Goal: Book appointment/travel/reservation

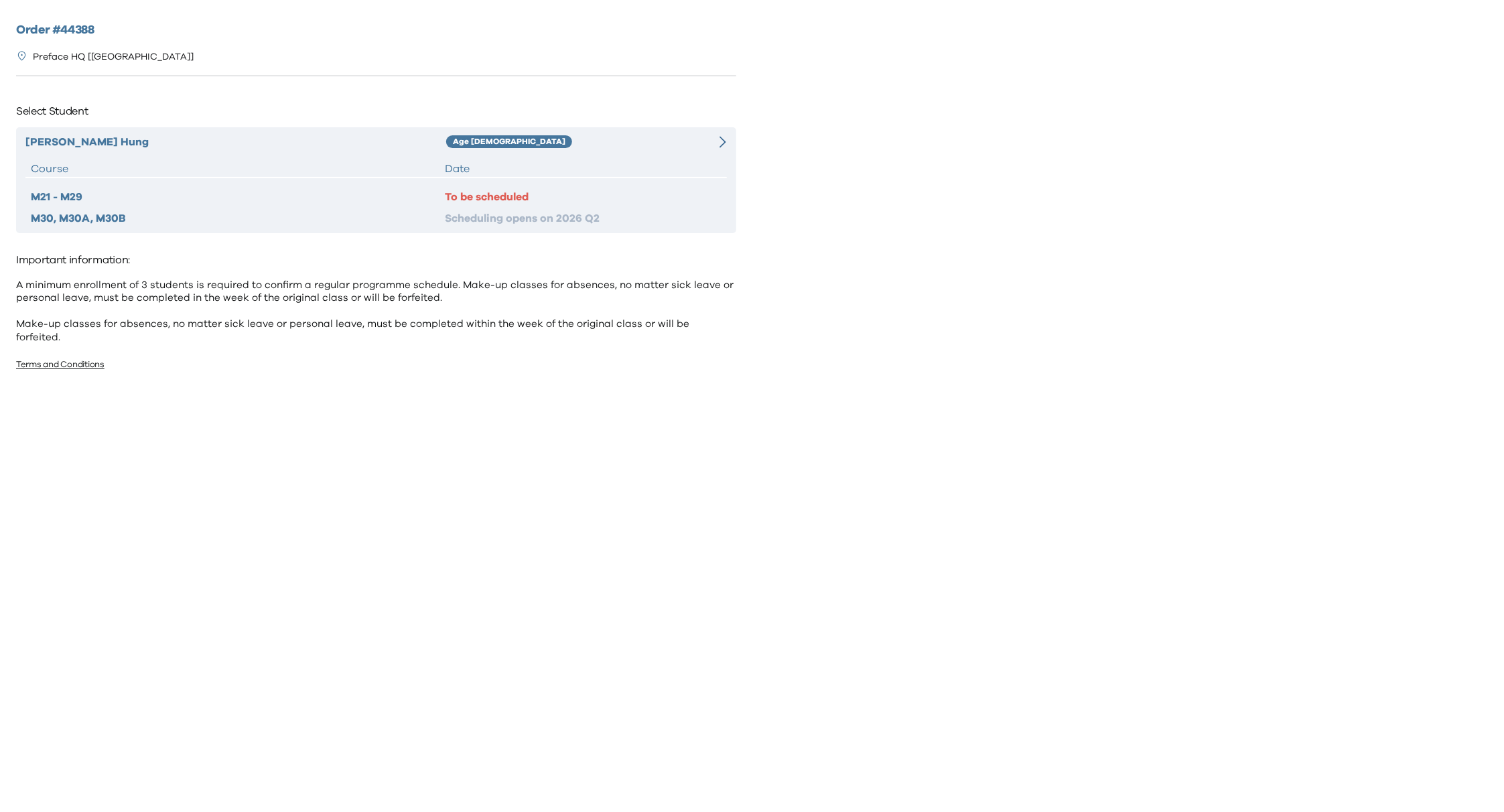
click at [560, 156] on div "[PERSON_NAME] Age [DEMOGRAPHIC_DATA] Course Date M21 - M29 To be scheduled M30,…" at bounding box center [376, 180] width 720 height 106
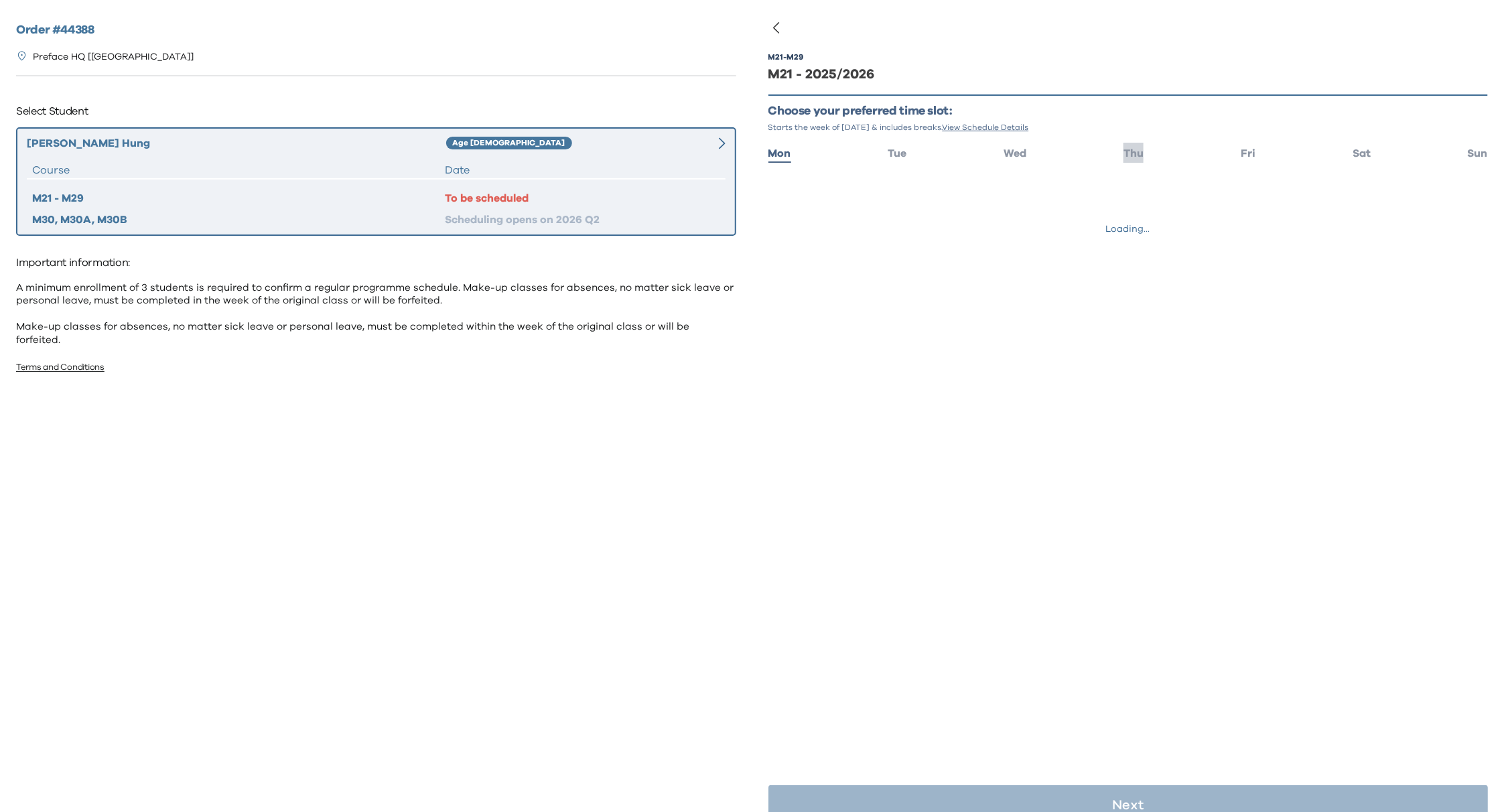
click at [1123, 151] on span "Thu" at bounding box center [1133, 153] width 20 height 11
click at [814, 187] on span "16:00 - 17:00" at bounding box center [832, 191] width 54 height 13
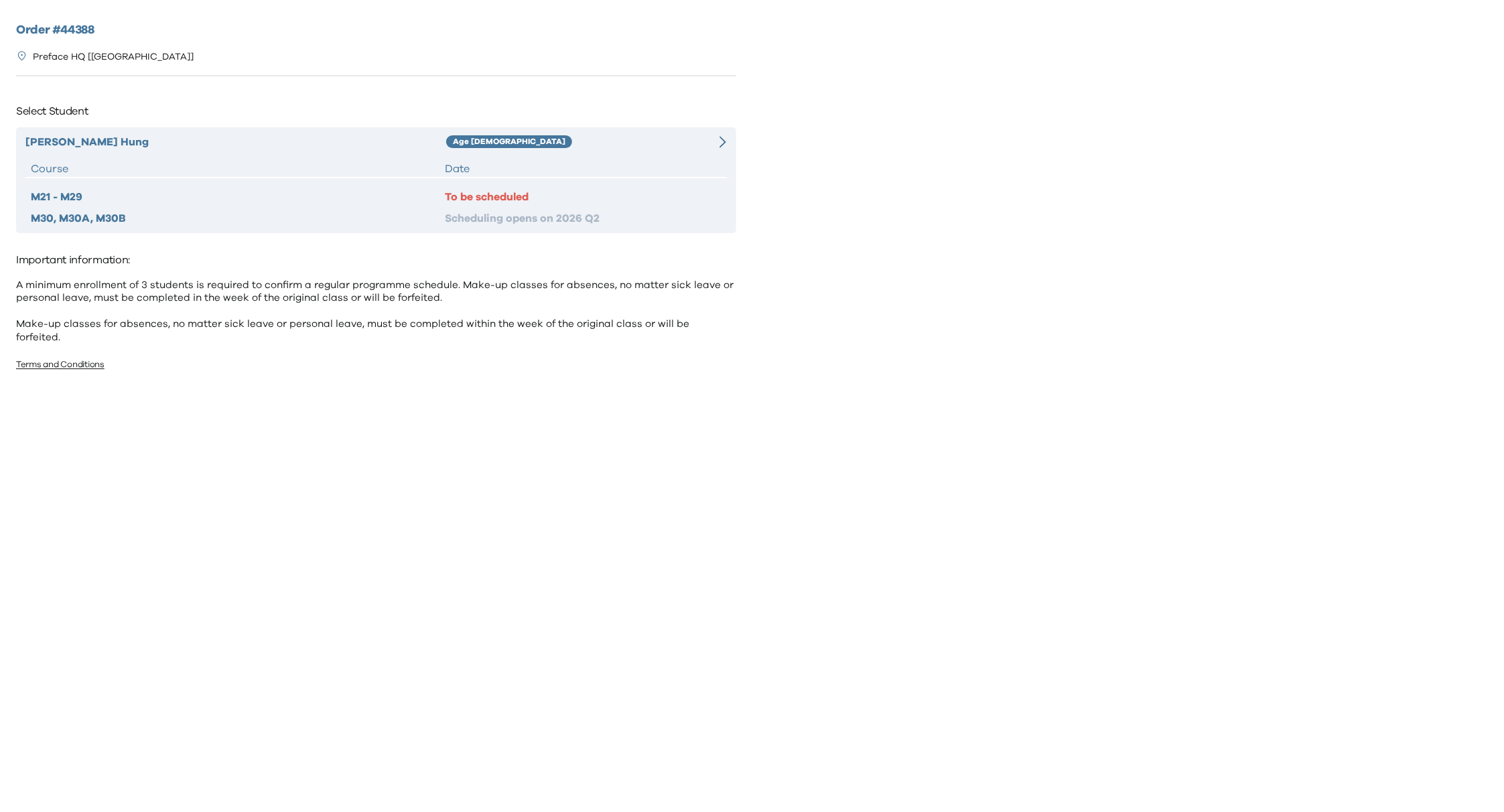
click at [516, 153] on div "[PERSON_NAME] Age [DEMOGRAPHIC_DATA] Course Date M21 - M29 To be scheduled M30,…" at bounding box center [376, 180] width 720 height 106
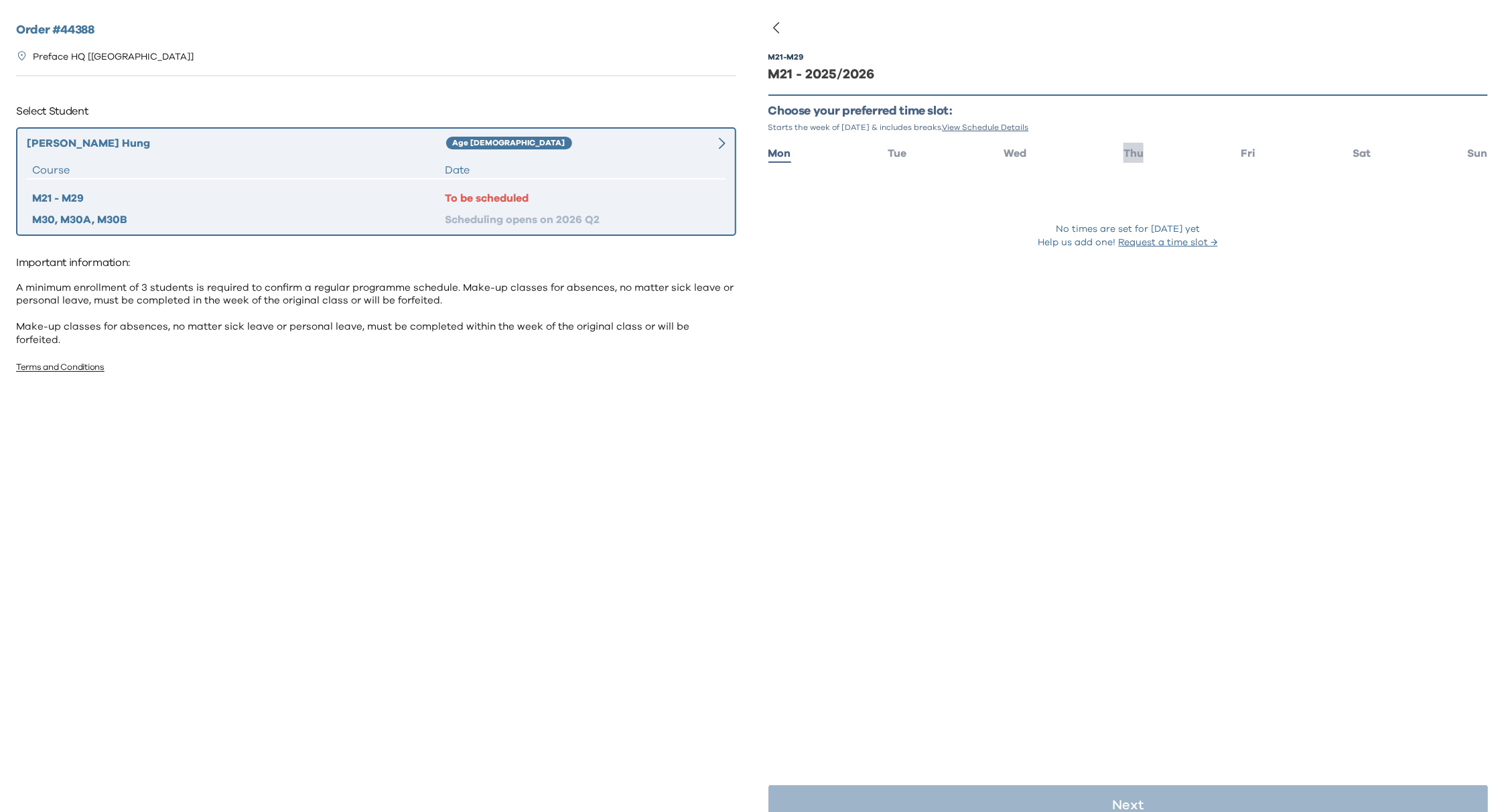
click at [1123, 148] on span "Thu" at bounding box center [1133, 153] width 20 height 11
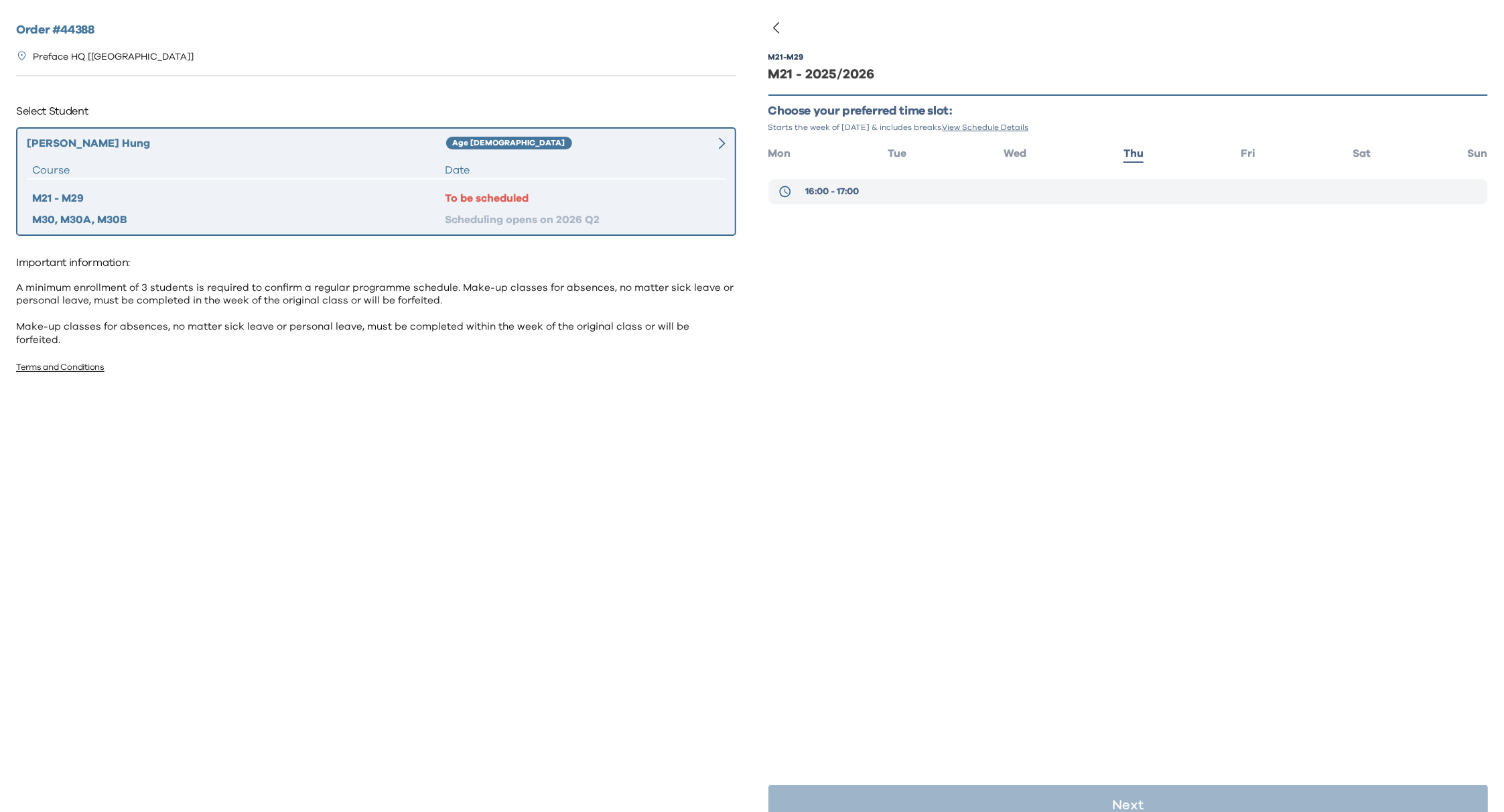
click at [840, 191] on span "16:00 - 17:00" at bounding box center [832, 191] width 54 height 13
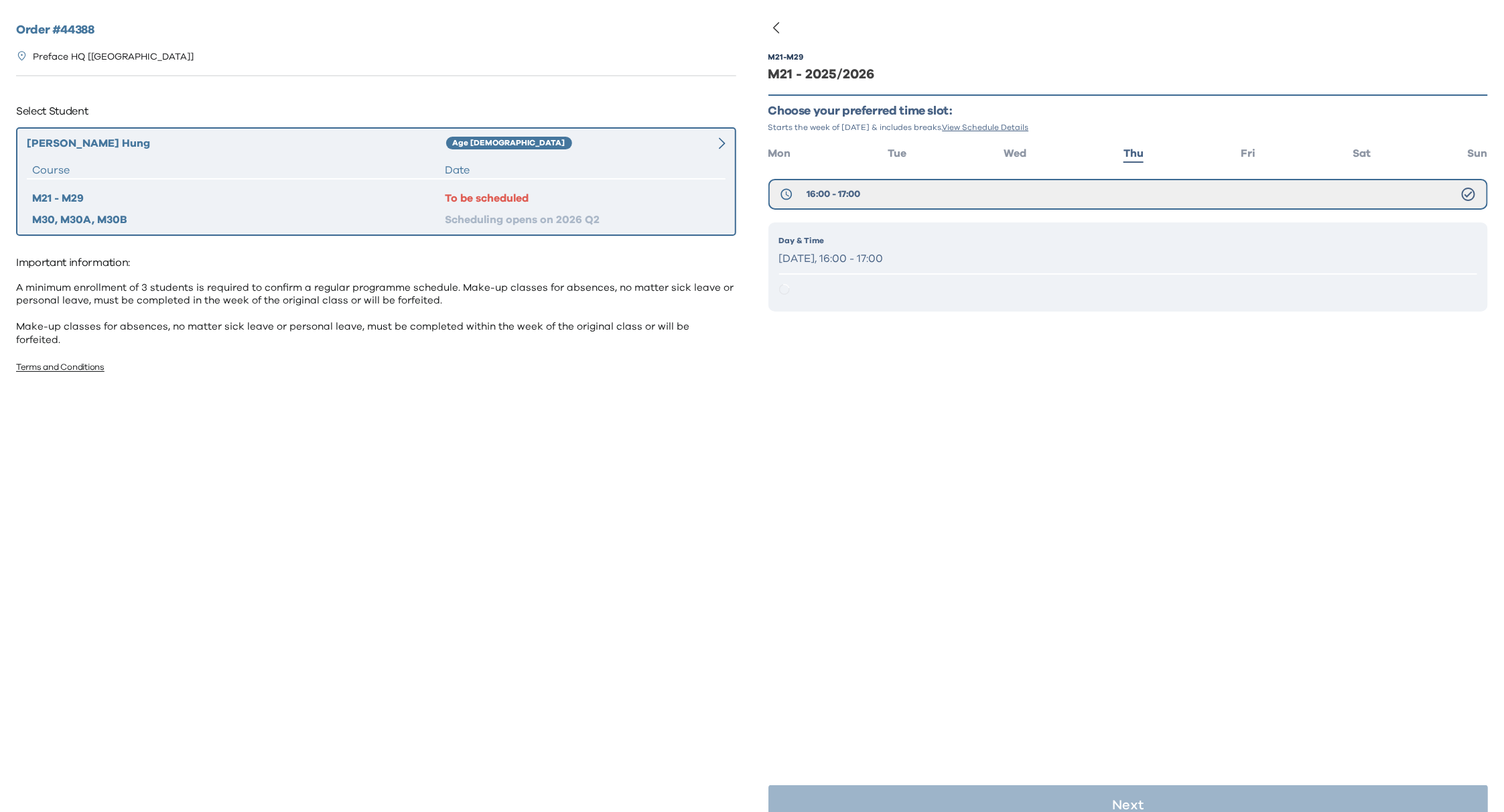
click at [884, 240] on p "Day & Time" at bounding box center [1128, 240] width 699 height 12
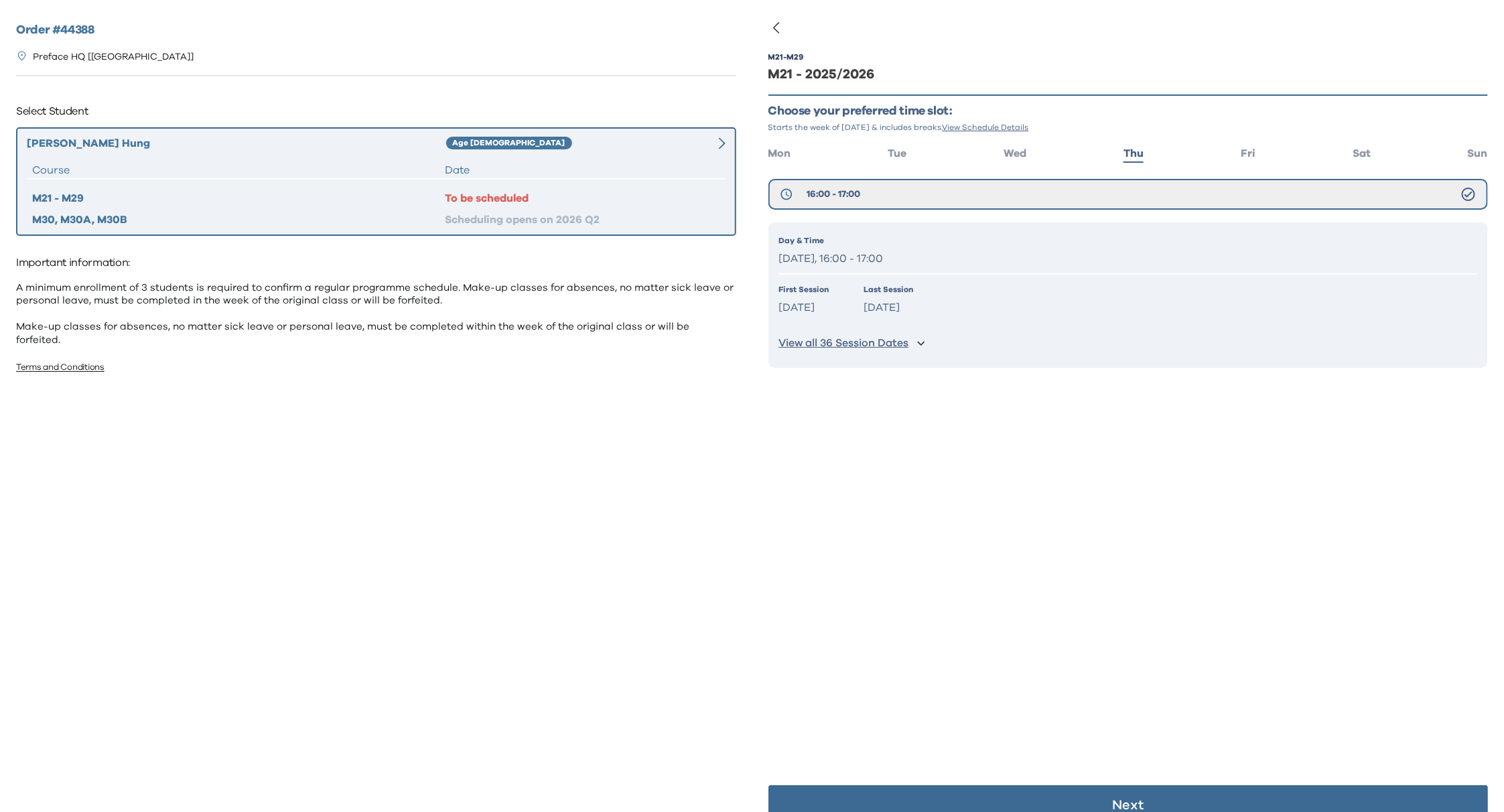
click at [1118, 799] on p "Next" at bounding box center [1128, 805] width 32 height 13
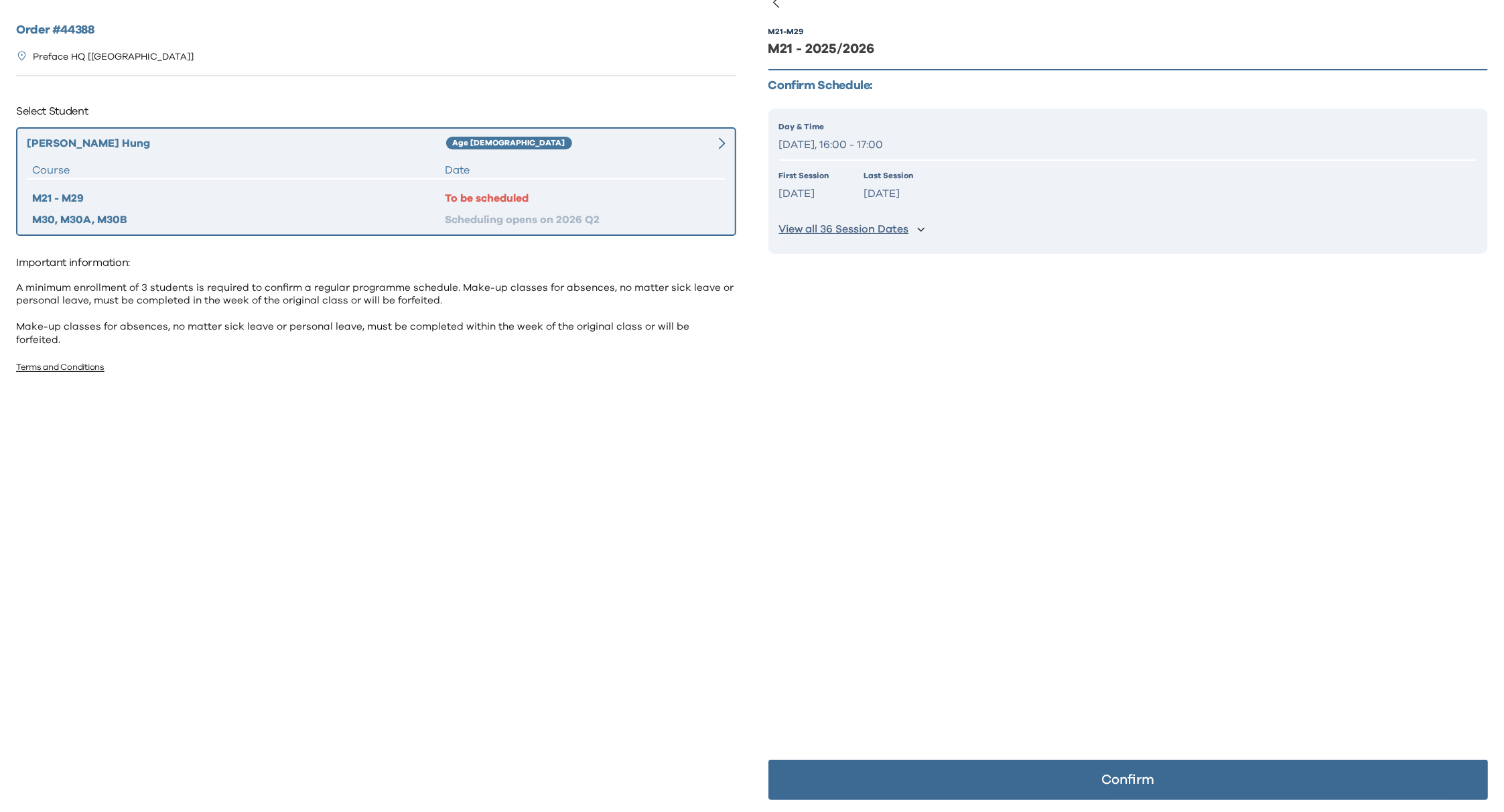
scroll to position [26, 0]
drag, startPoint x: 1108, startPoint y: 784, endPoint x: 1231, endPoint y: 665, distance: 171.1
click at [1108, 784] on p "Confirm" at bounding box center [1128, 779] width 53 height 13
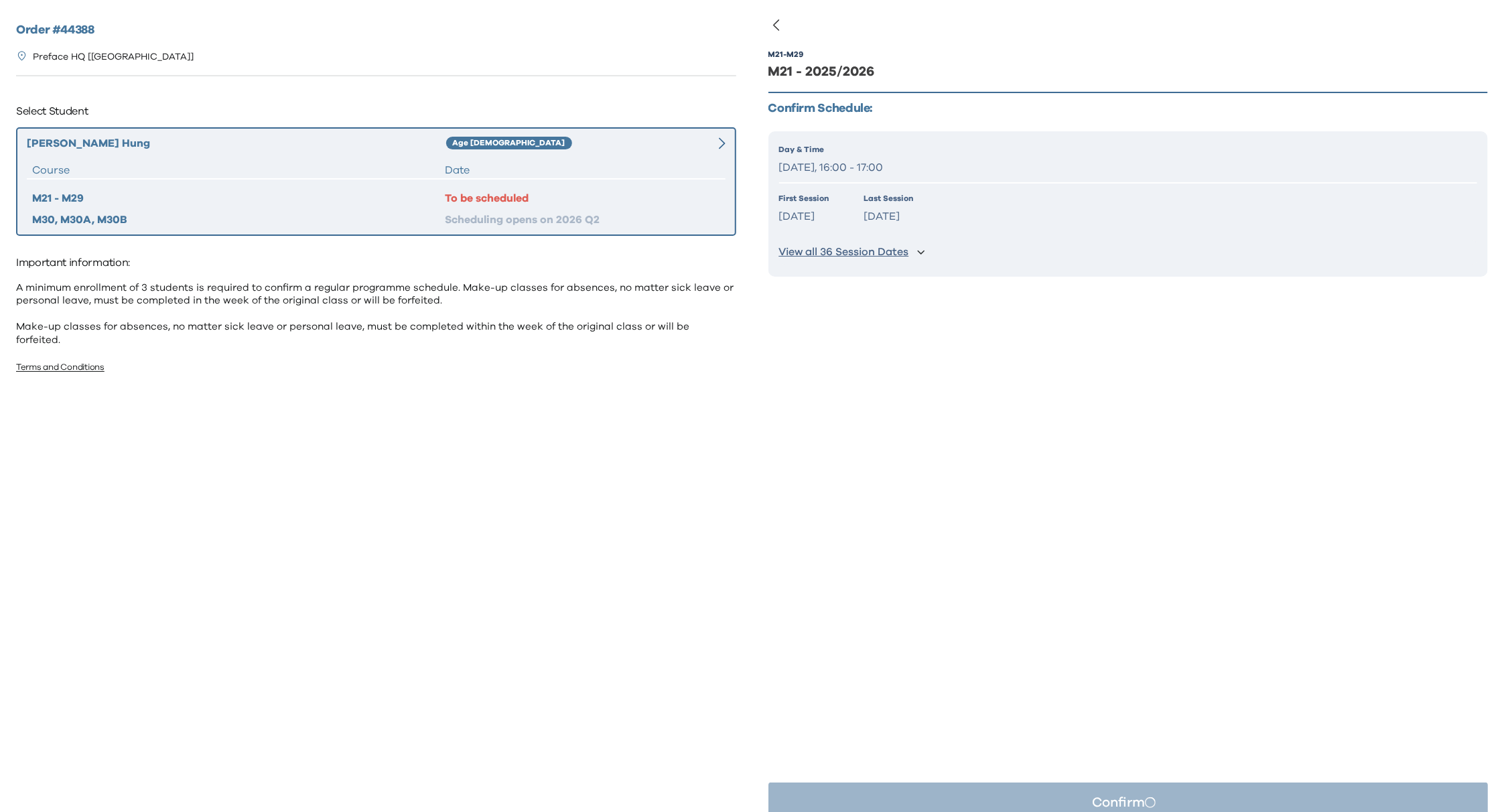
scroll to position [0, 0]
